Goal: Browse casually

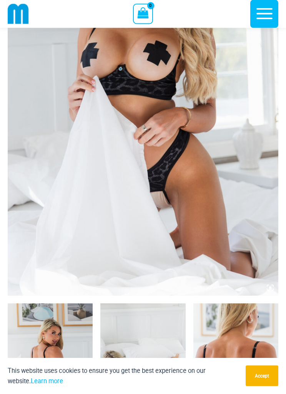
scroll to position [170, 0]
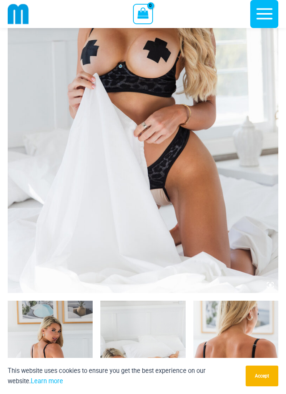
click at [60, 149] on img at bounding box center [143, 90] width 270 height 406
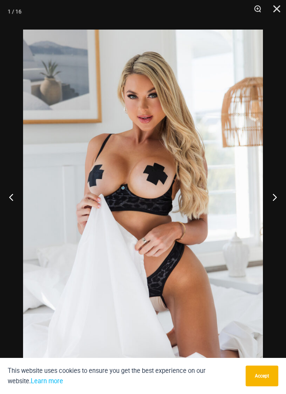
click at [281, 214] on button "Next" at bounding box center [271, 197] width 29 height 38
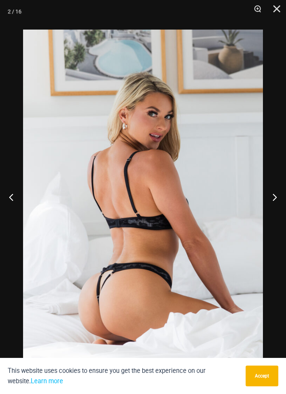
click at [279, 205] on button "Next" at bounding box center [271, 197] width 29 height 38
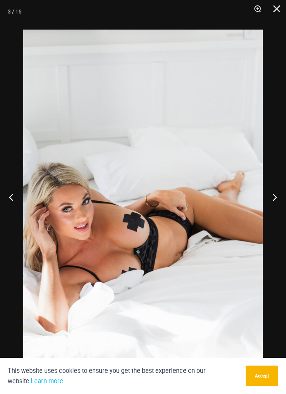
click at [278, 201] on button "Next" at bounding box center [271, 197] width 29 height 38
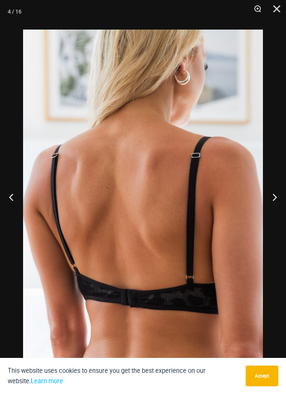
click at [272, 200] on button "Next" at bounding box center [271, 197] width 29 height 38
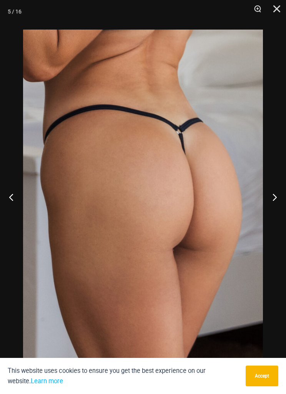
click at [270, 202] on button "Next" at bounding box center [271, 197] width 29 height 38
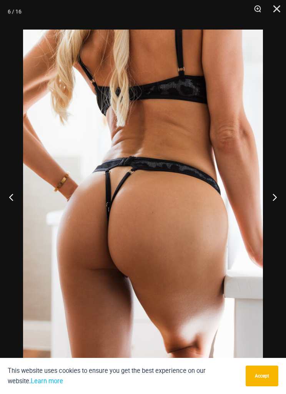
click at [269, 204] on button "Next" at bounding box center [271, 197] width 29 height 38
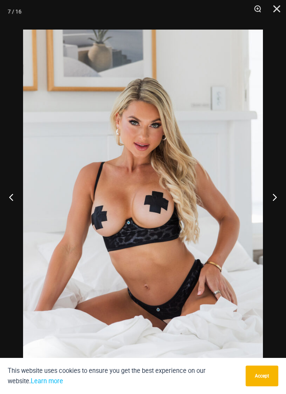
click at [268, 211] on button "Next" at bounding box center [271, 197] width 29 height 38
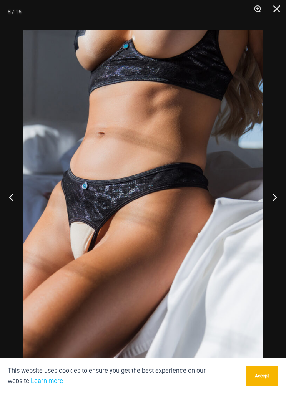
click at [272, 210] on button "Next" at bounding box center [271, 197] width 29 height 38
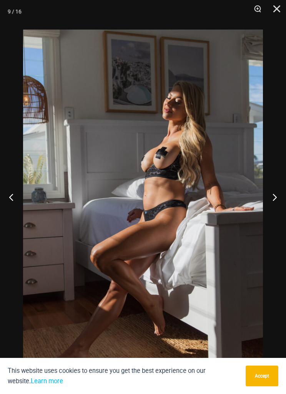
click at [272, 211] on button "Next" at bounding box center [271, 197] width 29 height 38
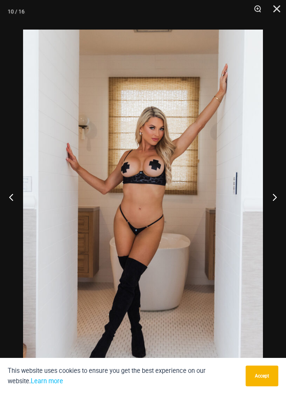
click at [274, 211] on button "Next" at bounding box center [271, 197] width 29 height 38
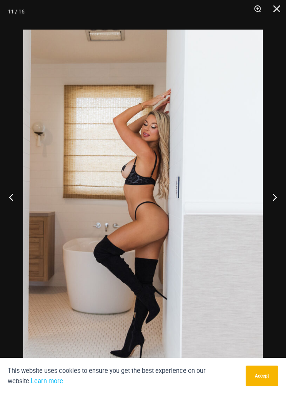
click at [274, 211] on button "Next" at bounding box center [271, 197] width 29 height 38
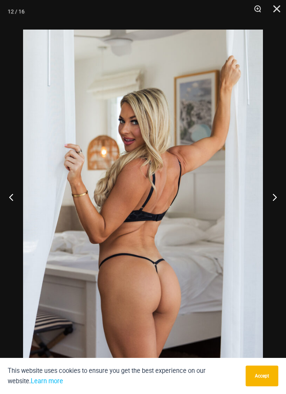
click at [273, 210] on button "Next" at bounding box center [271, 197] width 29 height 38
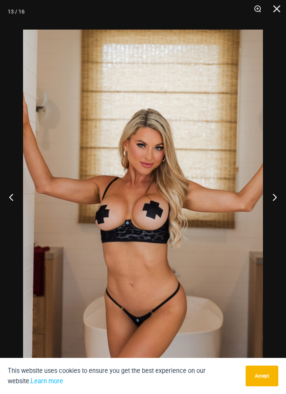
click at [274, 212] on button "Next" at bounding box center [271, 197] width 29 height 38
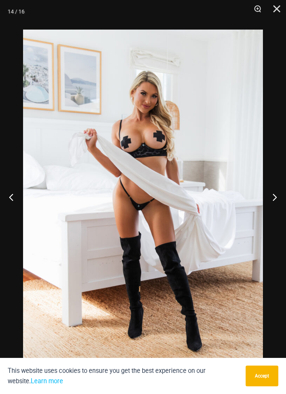
click at [274, 210] on button "Next" at bounding box center [271, 197] width 29 height 38
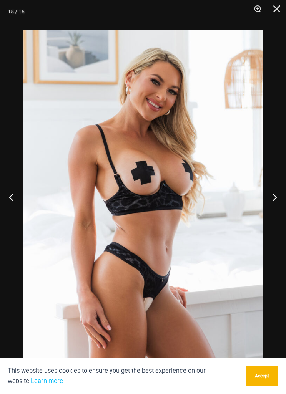
click at [275, 210] on button "Next" at bounding box center [271, 197] width 29 height 38
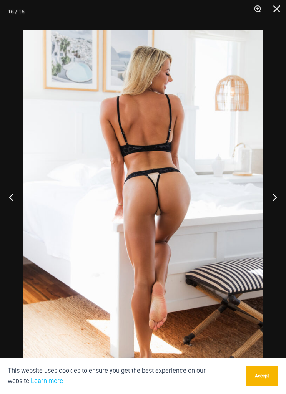
click at [272, 211] on button "Next" at bounding box center [271, 197] width 29 height 38
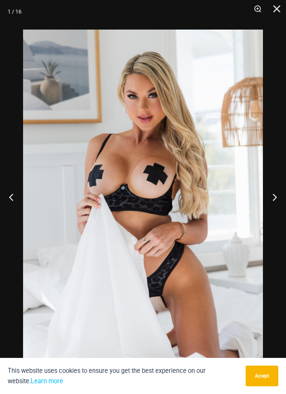
click at [272, 211] on button "Next" at bounding box center [271, 197] width 29 height 38
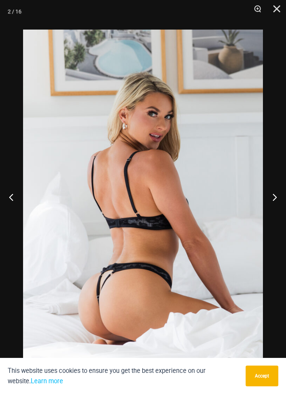
click at [271, 211] on button "Next" at bounding box center [271, 197] width 29 height 38
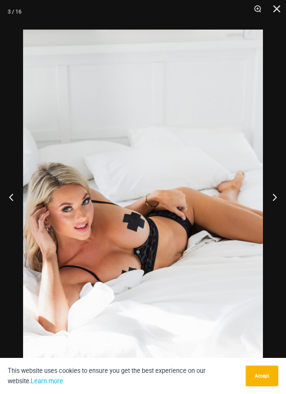
click at [274, 5] on button "Close" at bounding box center [273, 11] width 19 height 23
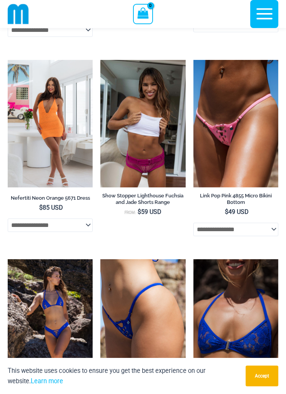
scroll to position [2944, 0]
